Goal: Navigation & Orientation: Find specific page/section

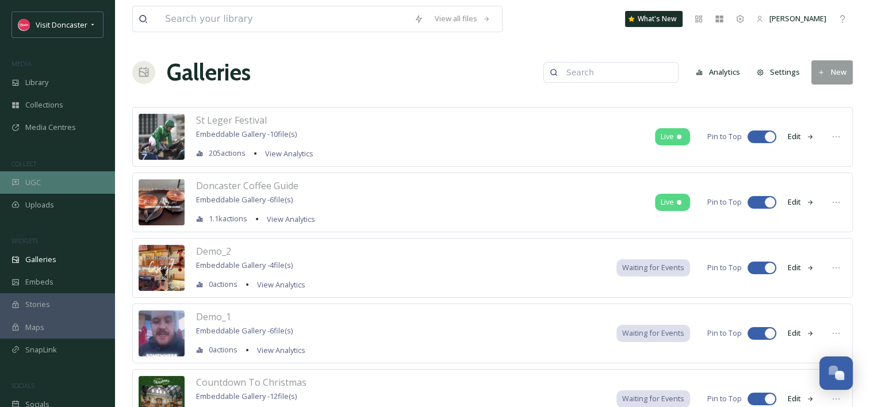
click at [68, 186] on div "UGC" at bounding box center [57, 182] width 115 height 22
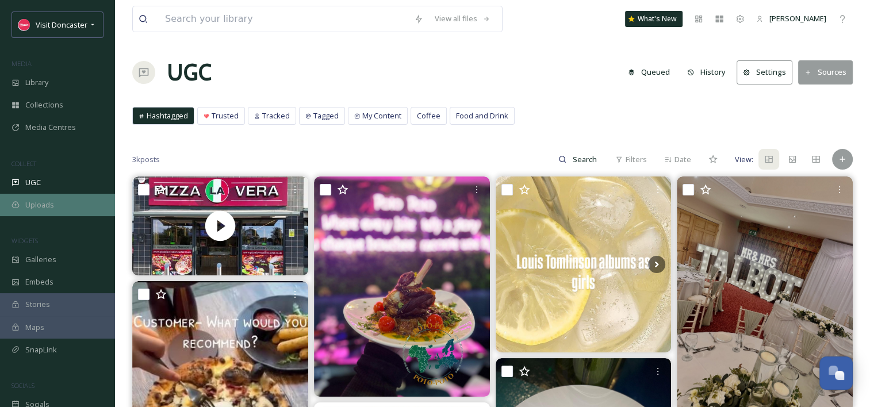
click at [68, 199] on div "Uploads" at bounding box center [57, 205] width 115 height 22
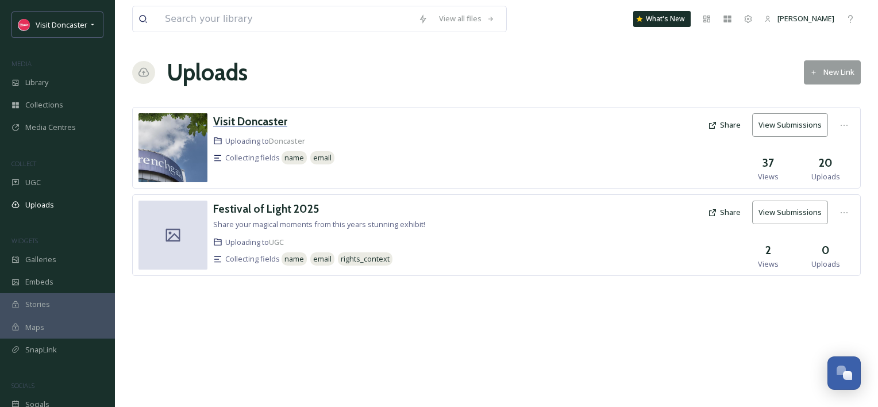
click at [235, 122] on h3 "Visit Doncaster" at bounding box center [250, 121] width 74 height 14
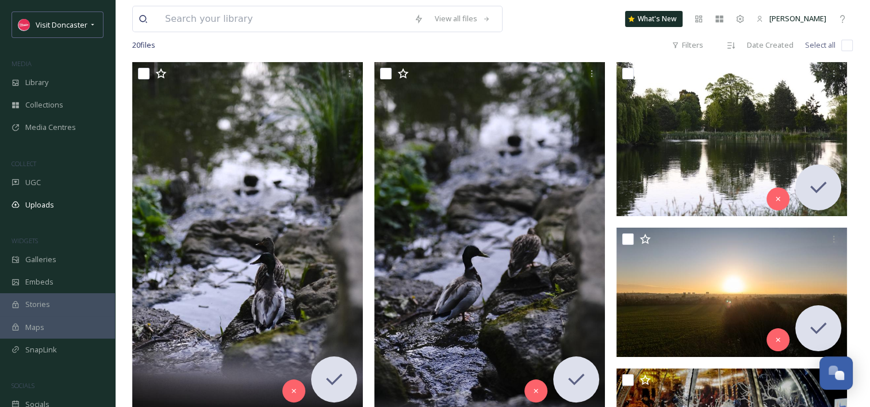
scroll to position [80, 0]
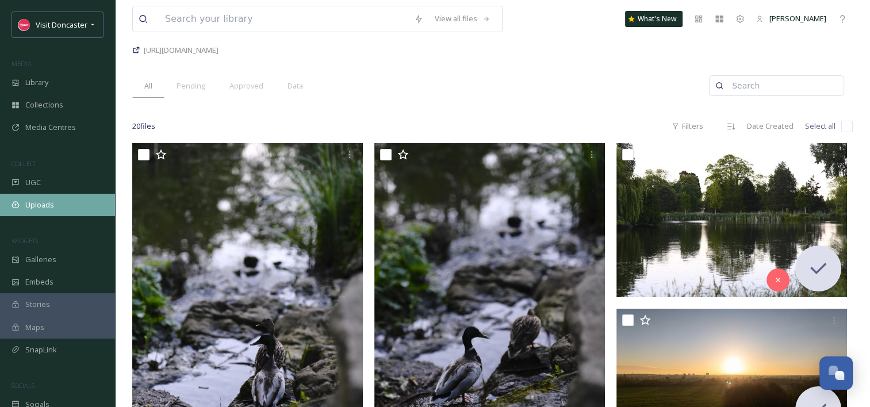
click at [52, 202] on span "Uploads" at bounding box center [39, 204] width 29 height 11
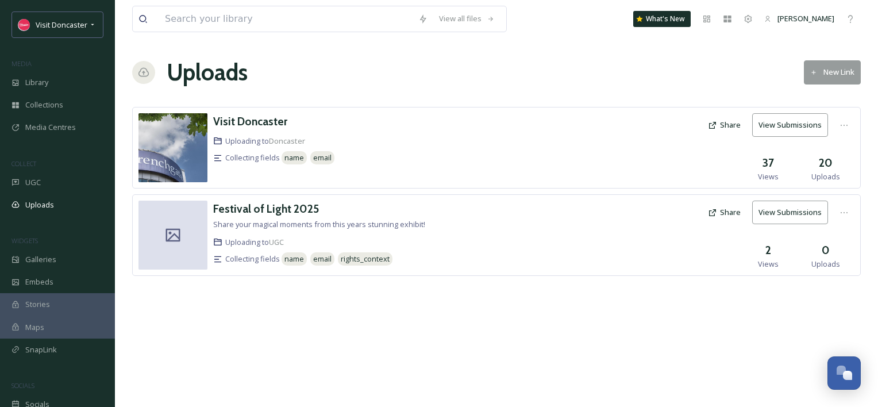
click at [357, 79] on div "Uploads New Link" at bounding box center [496, 72] width 729 height 34
